Goal: Find contact information: Find contact information

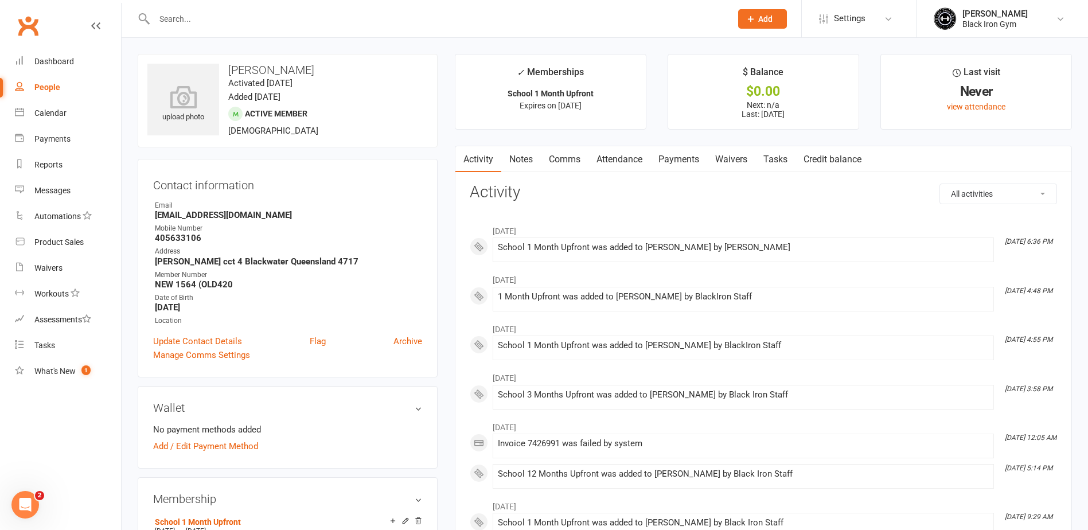
click at [178, 24] on input "text" at bounding box center [437, 19] width 572 height 16
click at [162, 21] on input "text" at bounding box center [437, 19] width 572 height 16
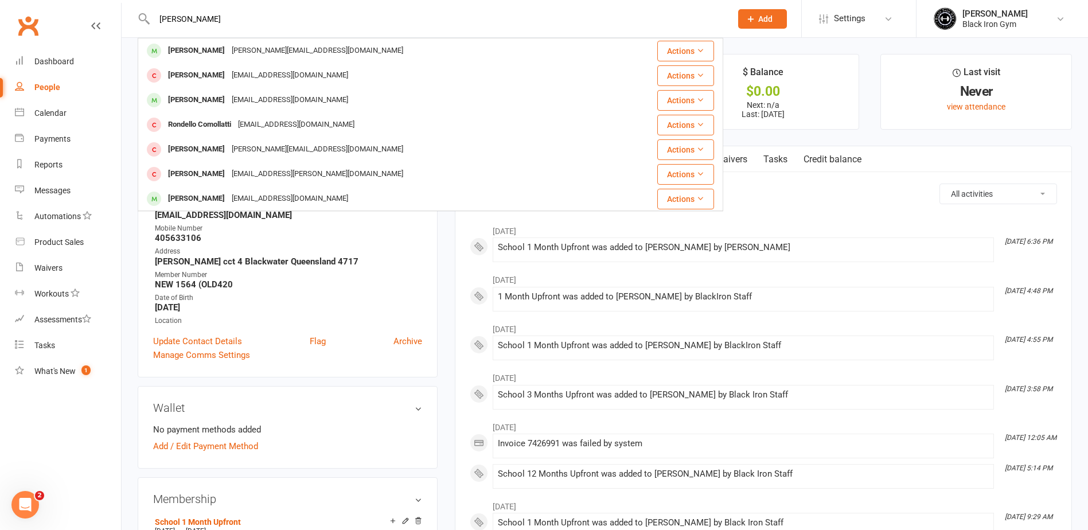
type input "[PERSON_NAME]"
click at [192, 52] on div "[PERSON_NAME]" at bounding box center [197, 50] width 64 height 17
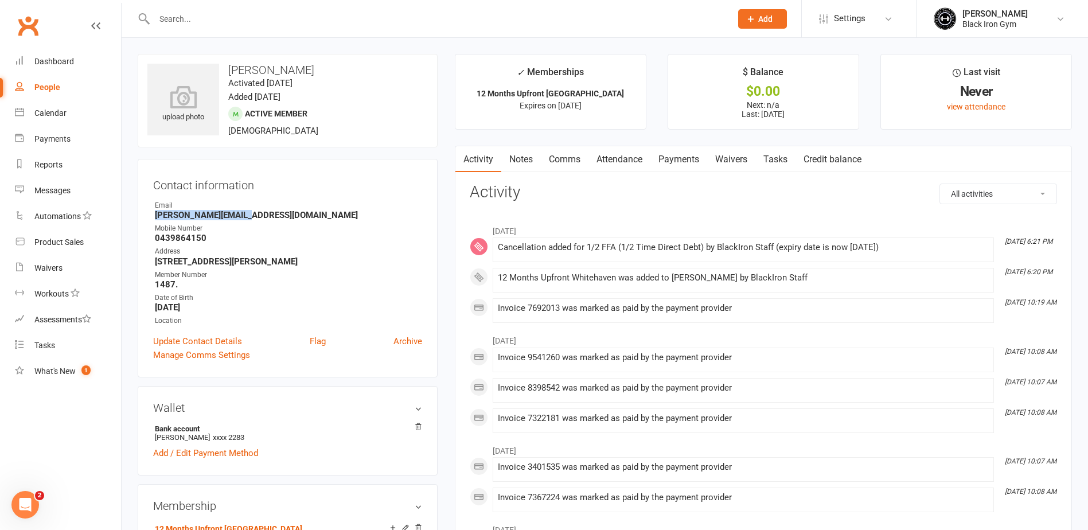
drag, startPoint x: 153, startPoint y: 217, endPoint x: 241, endPoint y: 218, distance: 88.9
click at [241, 218] on div "Contact information Owner Email [PERSON_NAME][EMAIL_ADDRESS][DOMAIN_NAME] Mobil…" at bounding box center [288, 268] width 300 height 219
copy strong "[PERSON_NAME][EMAIL_ADDRESS][DOMAIN_NAME]"
click at [235, 25] on input "text" at bounding box center [437, 19] width 572 height 16
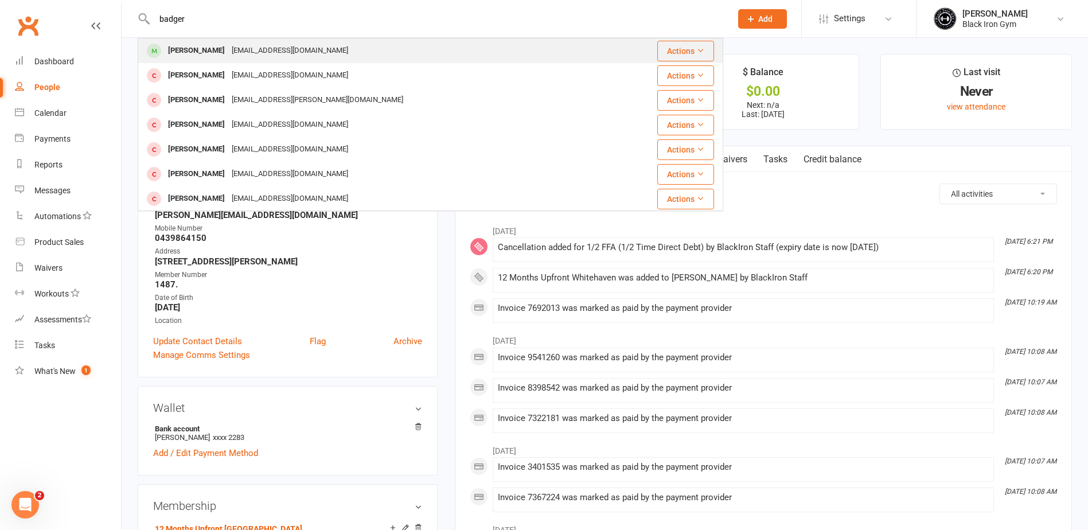
type input "badger"
click at [201, 53] on div "[PERSON_NAME]" at bounding box center [197, 50] width 64 height 17
